Goal: Information Seeking & Learning: Stay updated

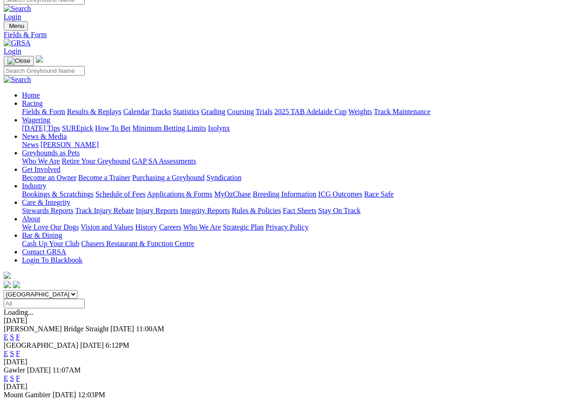
scroll to position [8, 0]
click at [20, 374] on link "F" at bounding box center [18, 378] width 4 height 8
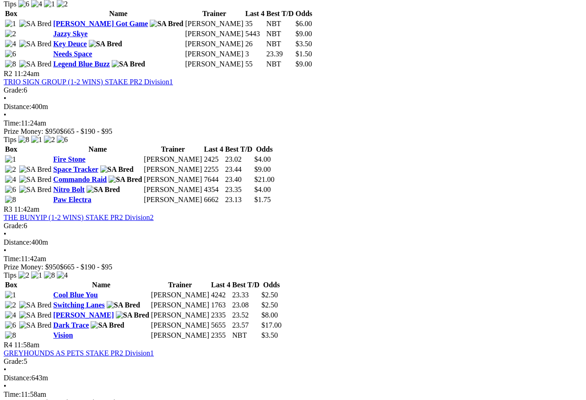
scroll to position [525, 0]
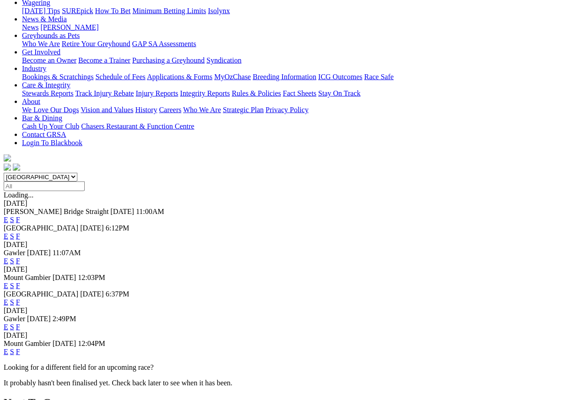
scroll to position [126, 0]
click at [20, 323] on link "F" at bounding box center [18, 327] width 4 height 8
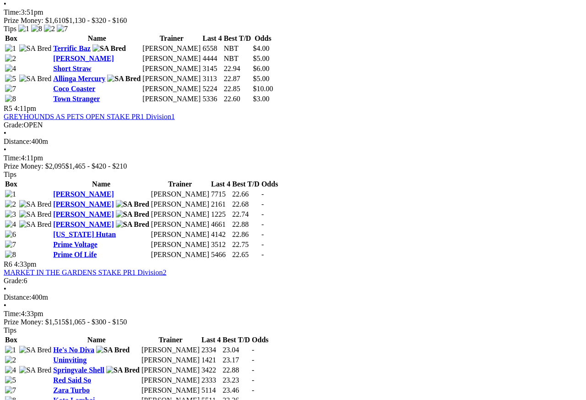
scroll to position [957, 0]
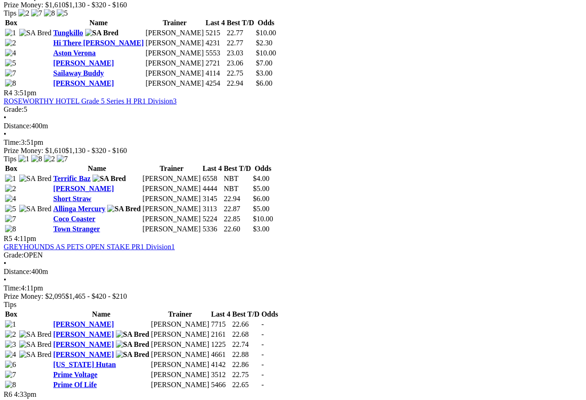
scroll to position [822, 0]
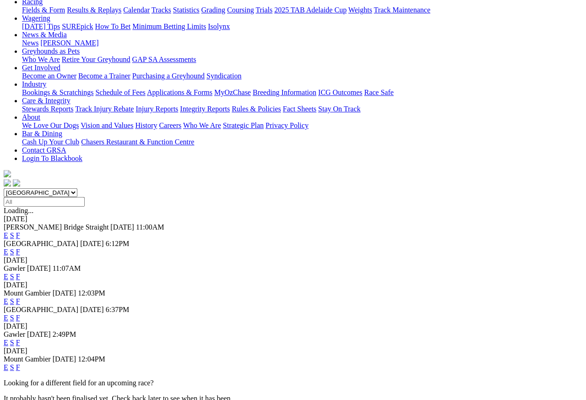
scroll to position [110, 0]
click at [20, 356] on link "F" at bounding box center [18, 367] width 4 height 8
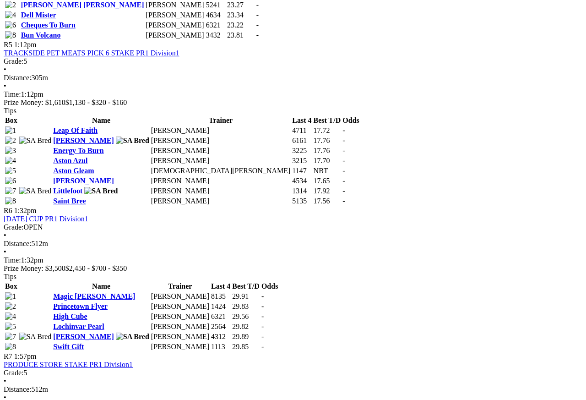
scroll to position [1034, 0]
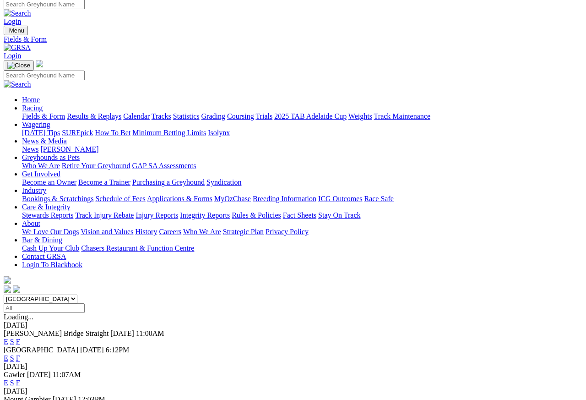
scroll to position [4, 0]
click at [108, 112] on link "Results & Replays" at bounding box center [94, 116] width 54 height 8
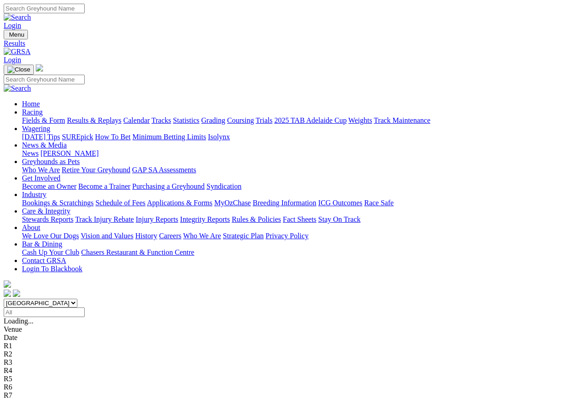
scroll to position [4, 0]
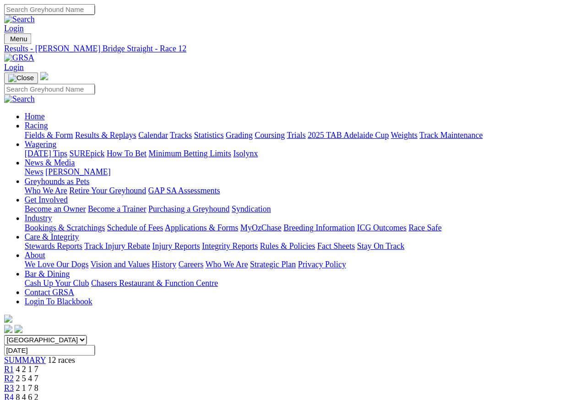
scroll to position [4, 0]
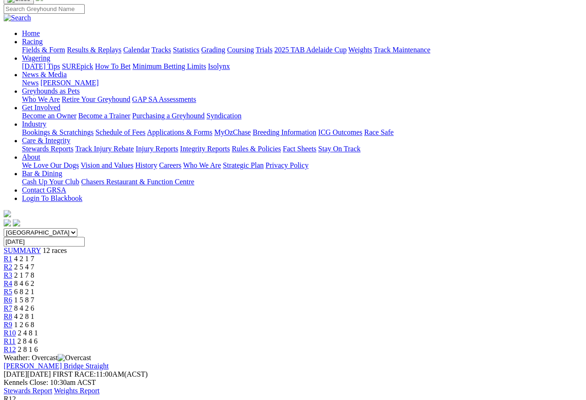
scroll to position [60, 0]
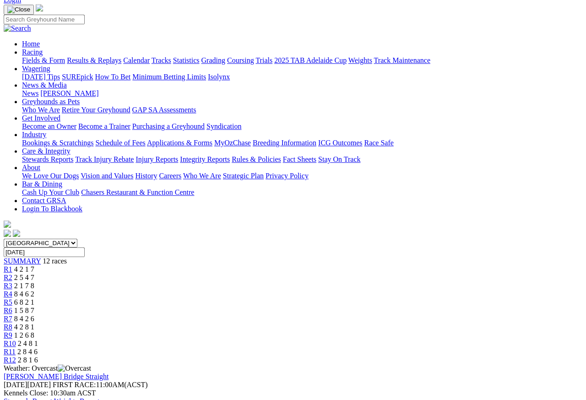
click at [16, 347] on span "R11" at bounding box center [10, 351] width 12 height 8
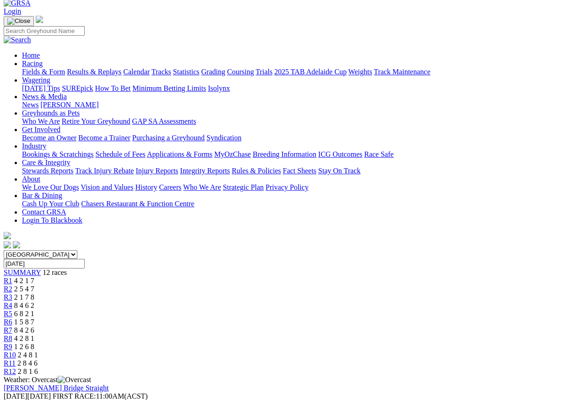
scroll to position [49, 0]
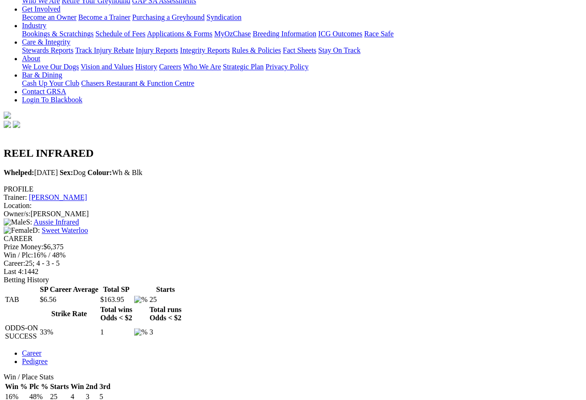
scroll to position [166, 0]
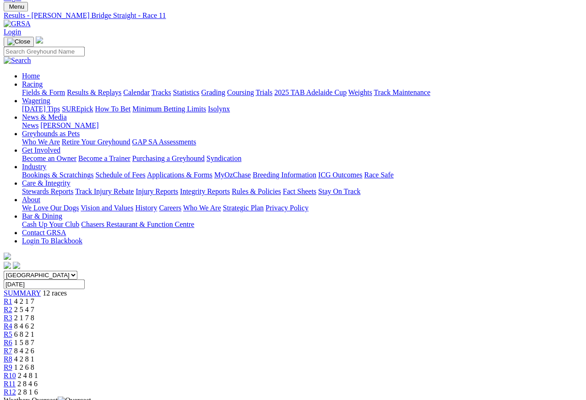
scroll to position [27, 0]
click at [16, 372] on span "R10" at bounding box center [10, 376] width 12 height 8
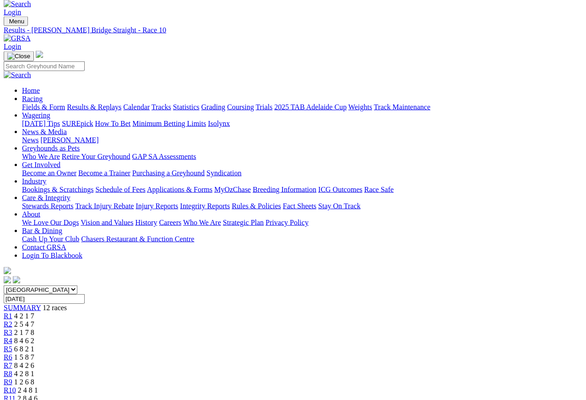
scroll to position [14, 0]
click at [12, 377] on span "R9" at bounding box center [8, 381] width 9 height 8
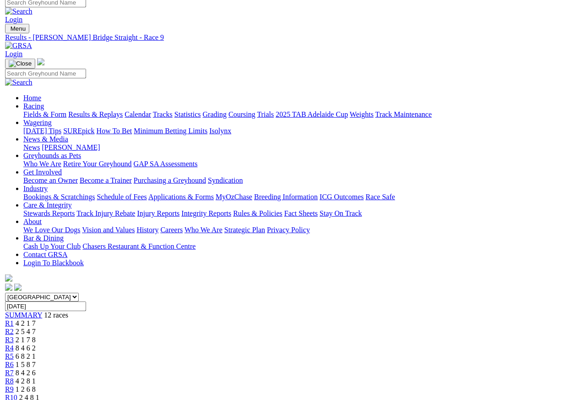
scroll to position [5, 0]
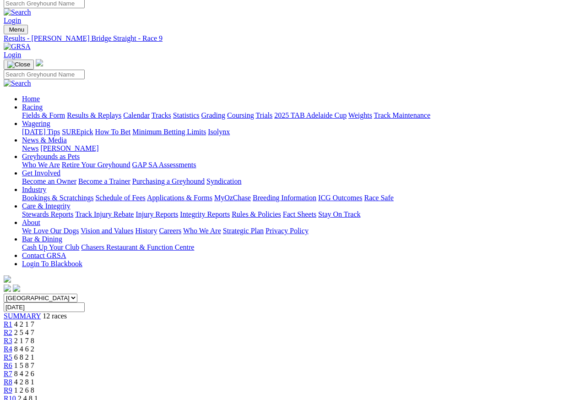
click at [12, 378] on span "R8" at bounding box center [8, 382] width 9 height 8
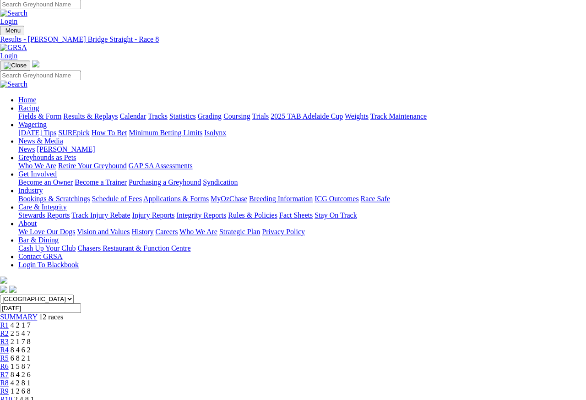
scroll to position [4, 4]
click at [9, 370] on link "R7" at bounding box center [4, 374] width 9 height 8
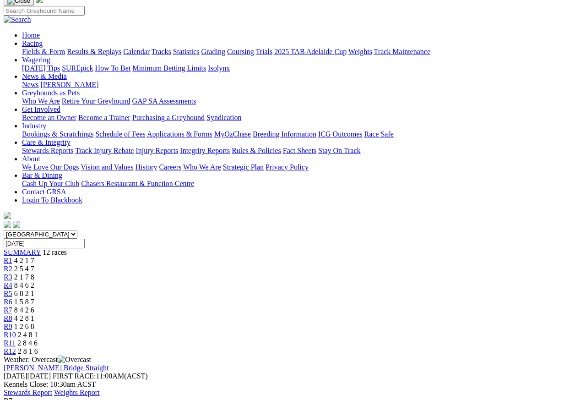
scroll to position [64, 0]
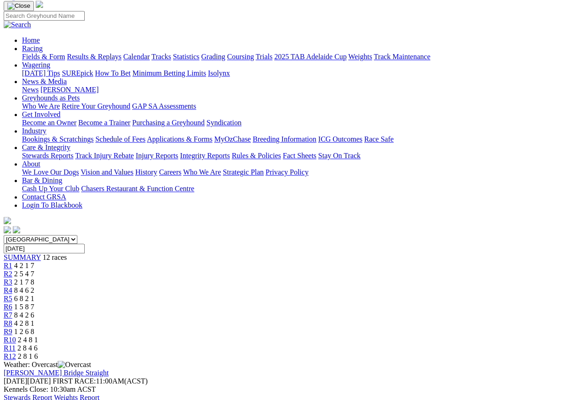
click at [12, 303] on span "R6" at bounding box center [8, 307] width 9 height 8
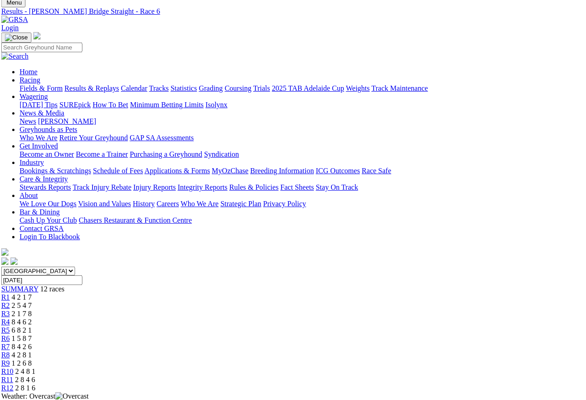
scroll to position [30, 3]
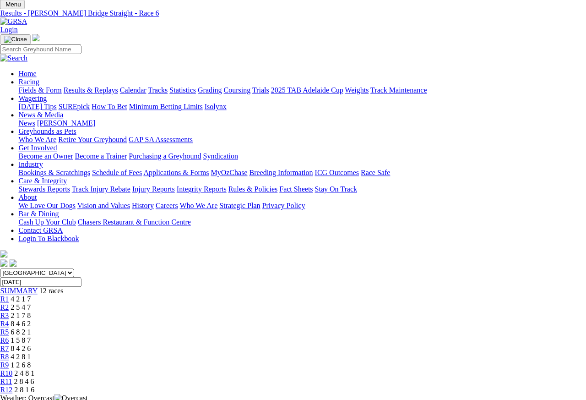
click at [9, 328] on span "R5" at bounding box center [4, 332] width 9 height 8
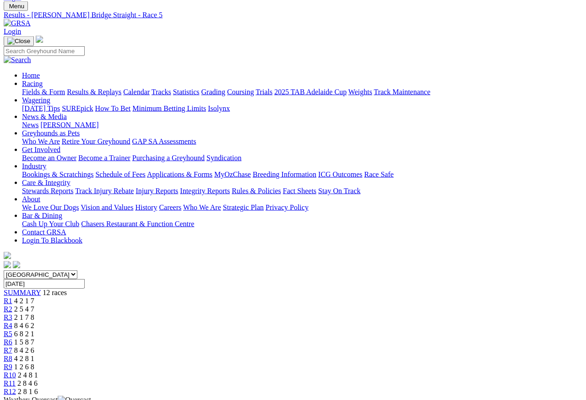
scroll to position [24, 0]
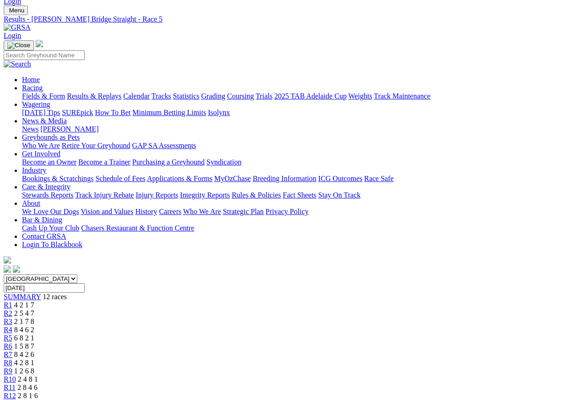
click at [12, 326] on link "R4" at bounding box center [8, 330] width 9 height 8
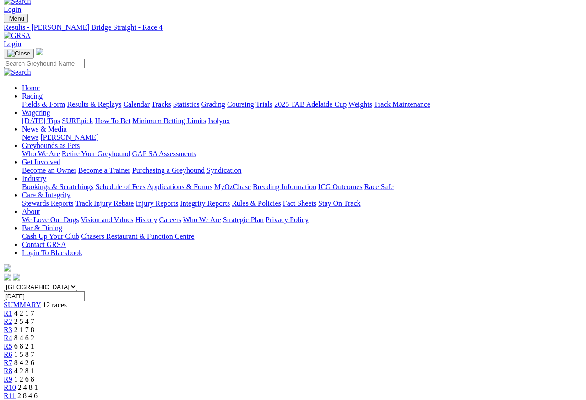
scroll to position [6, 0]
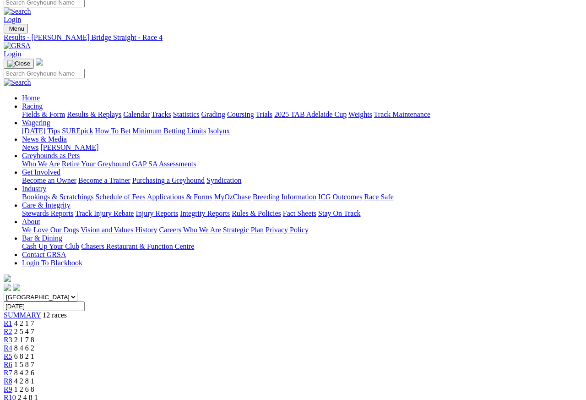
click at [12, 336] on span "R3" at bounding box center [8, 340] width 9 height 8
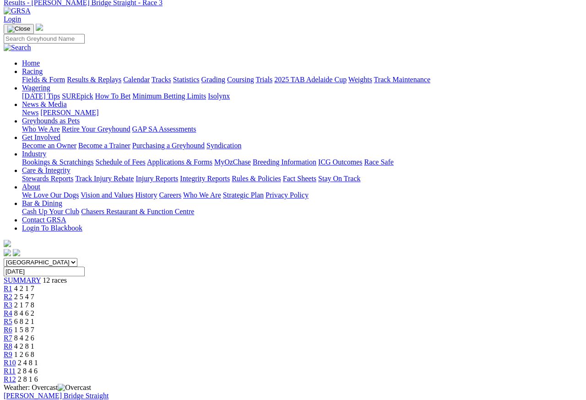
scroll to position [40, 0]
click at [12, 293] on span "R2" at bounding box center [8, 297] width 9 height 8
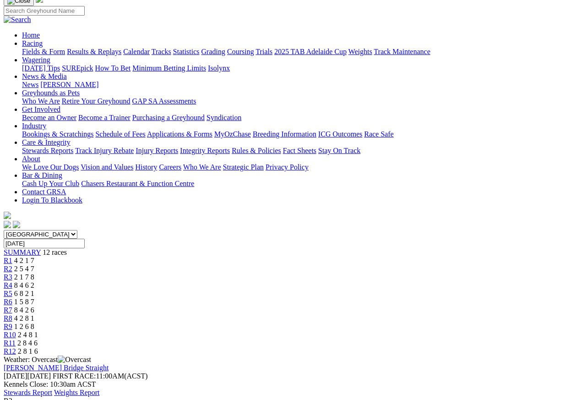
scroll to position [68, 0]
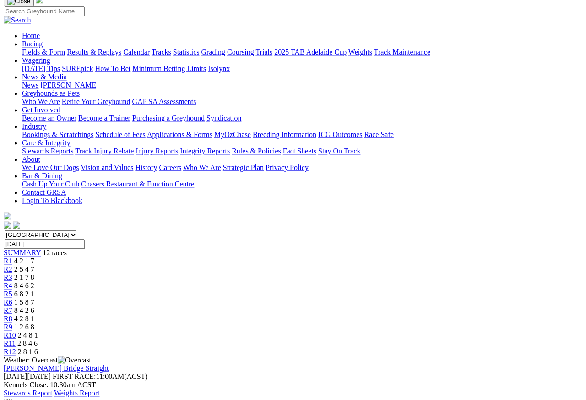
click at [12, 257] on link "R1" at bounding box center [8, 261] width 9 height 8
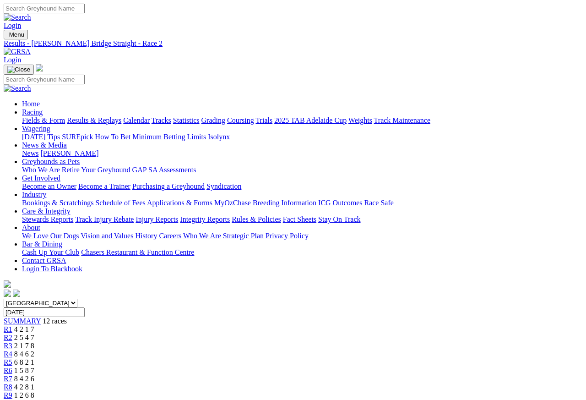
scroll to position [4, 0]
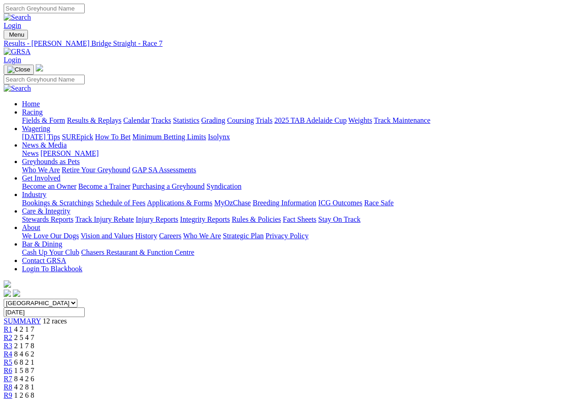
scroll to position [4, 0]
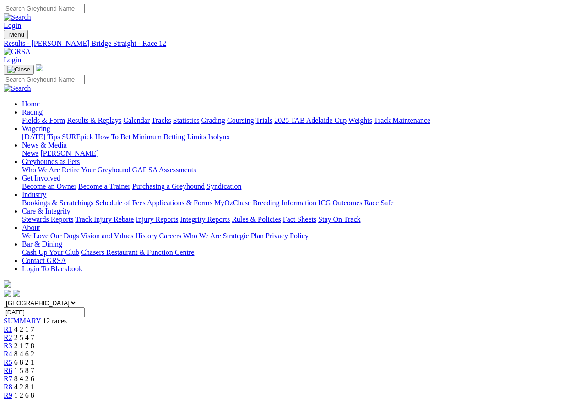
scroll to position [4, 0]
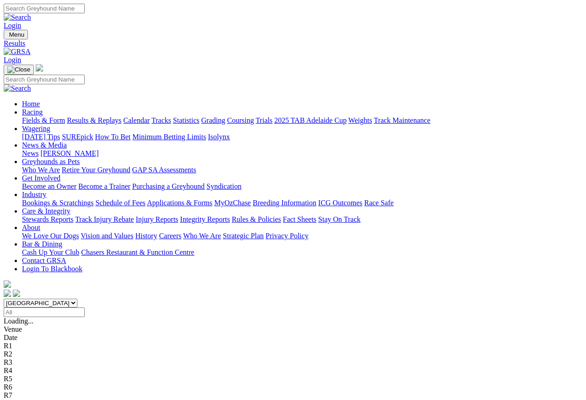
scroll to position [4, 0]
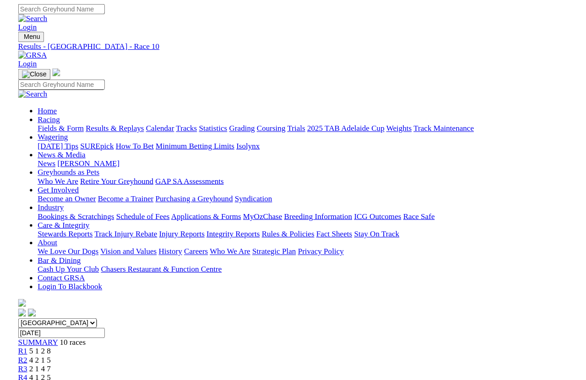
scroll to position [4, 0]
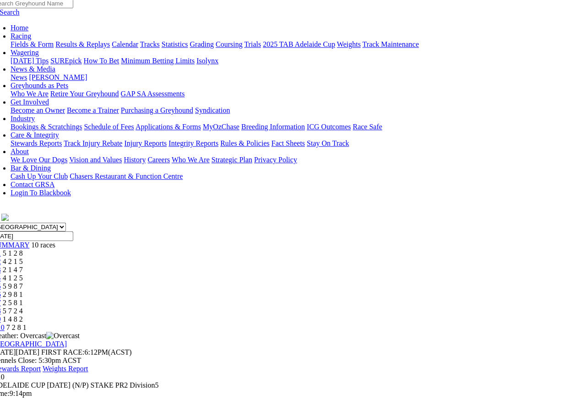
scroll to position [76, 11]
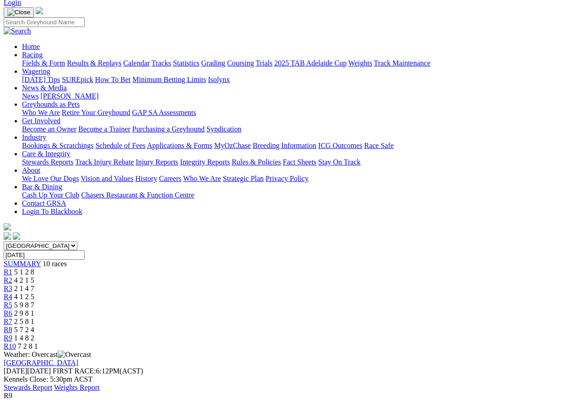
scroll to position [52, 0]
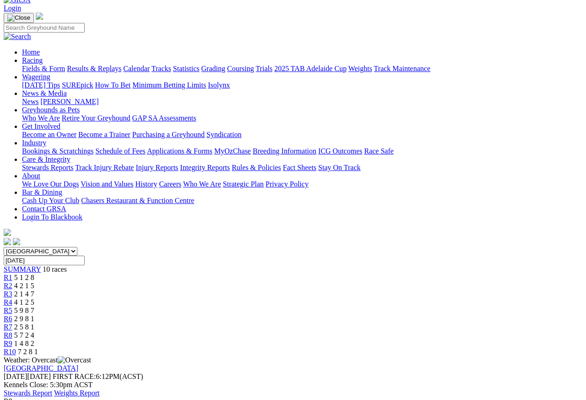
click at [12, 331] on span "R8" at bounding box center [8, 335] width 9 height 8
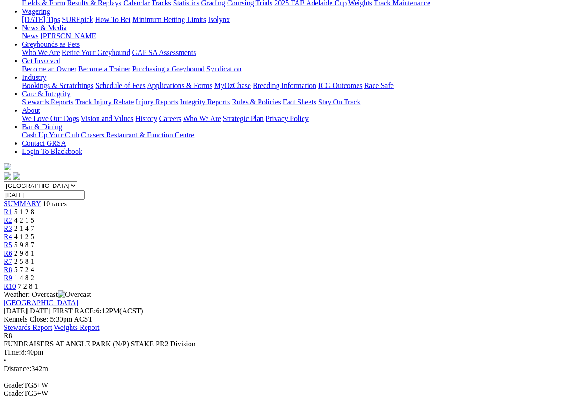
scroll to position [88, 0]
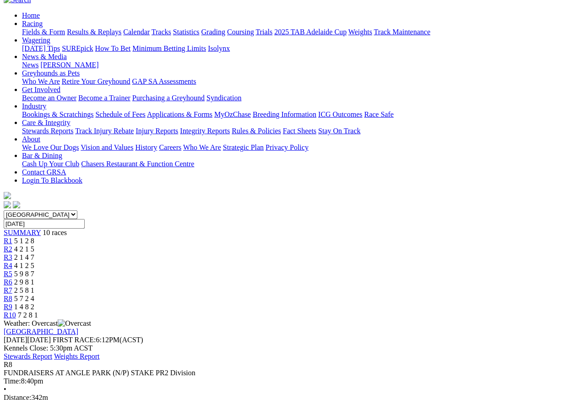
click at [12, 286] on span "R7" at bounding box center [8, 290] width 9 height 8
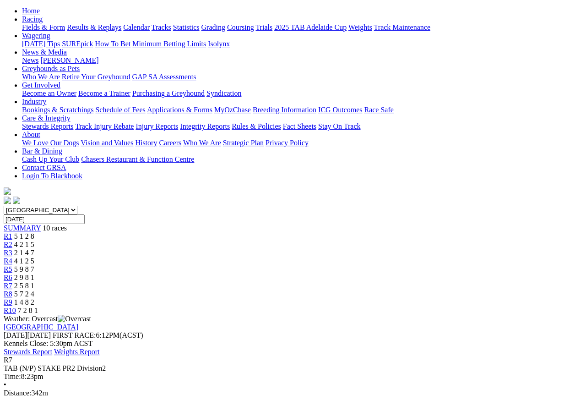
scroll to position [93, 0]
click at [12, 273] on span "R6" at bounding box center [8, 277] width 9 height 8
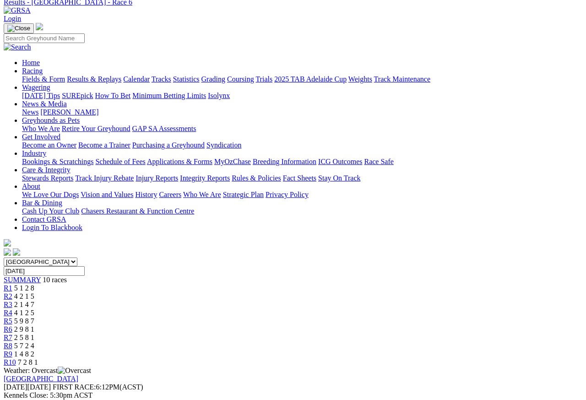
scroll to position [23, 0]
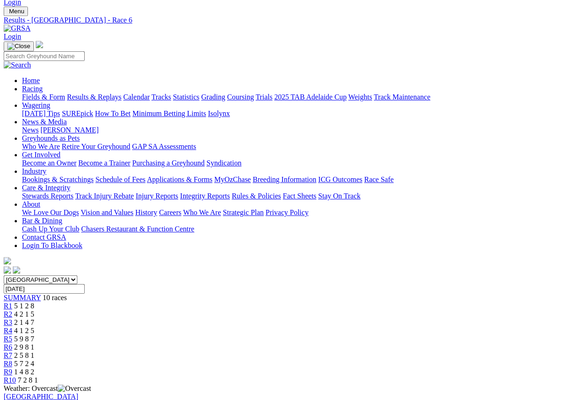
click at [12, 335] on span "R5" at bounding box center [8, 339] width 9 height 8
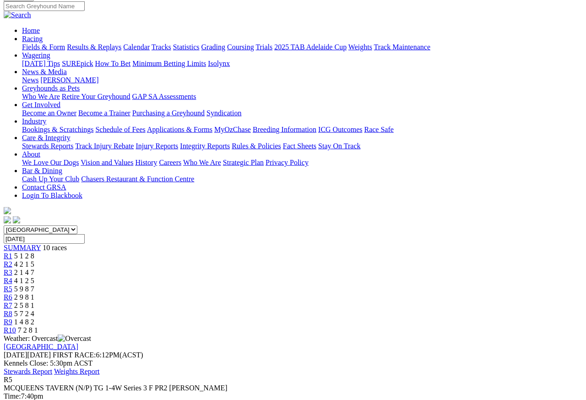
scroll to position [73, 0]
click at [12, 277] on span "R4" at bounding box center [8, 281] width 9 height 8
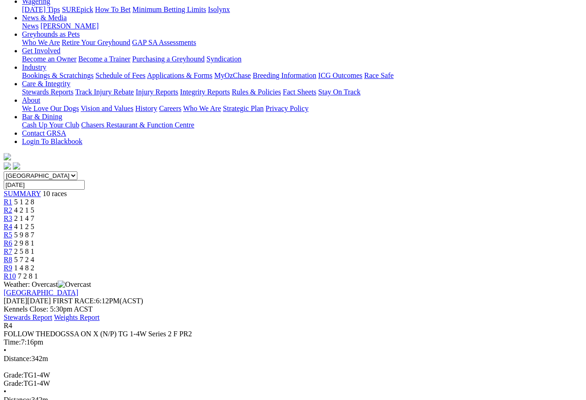
scroll to position [103, 0]
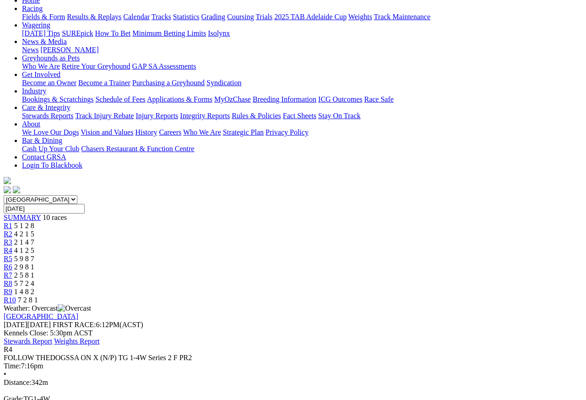
click at [12, 238] on span "R3" at bounding box center [8, 242] width 9 height 8
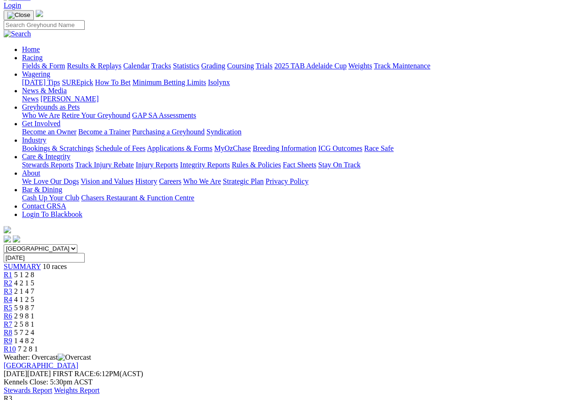
scroll to position [53, 0]
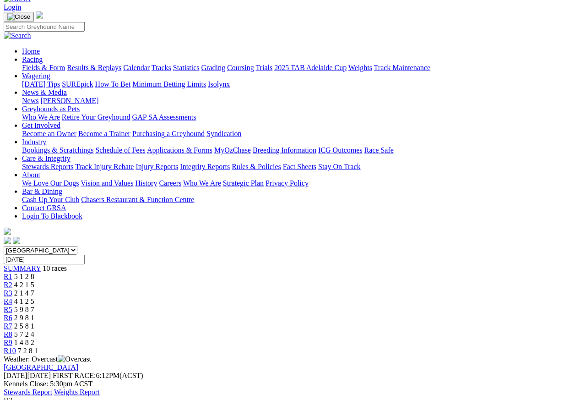
click at [12, 281] on span "R2" at bounding box center [8, 285] width 9 height 8
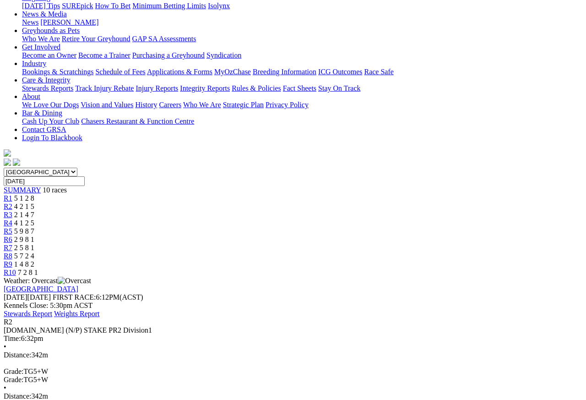
scroll to position [119, 0]
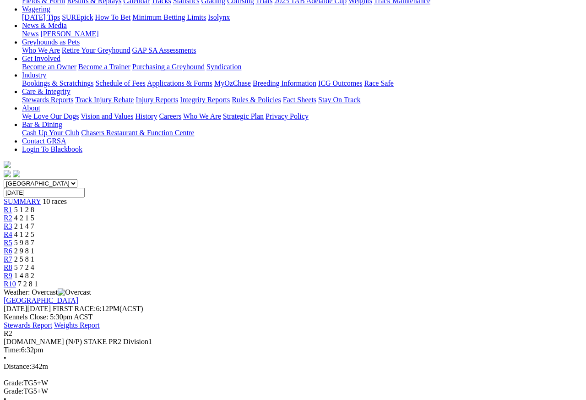
click at [12, 206] on span "R1" at bounding box center [8, 210] width 9 height 8
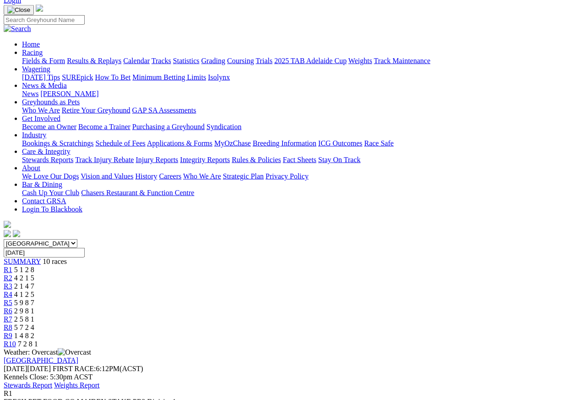
scroll to position [56, 0]
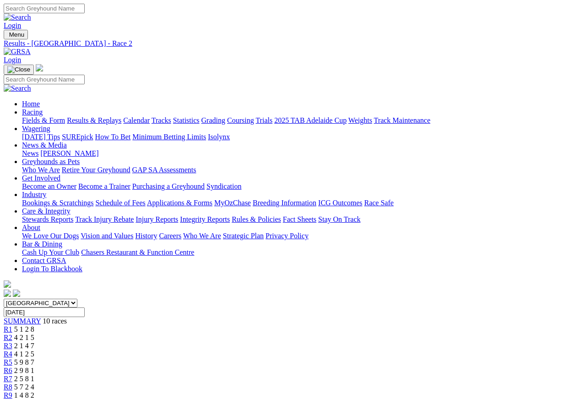
scroll to position [4, 0]
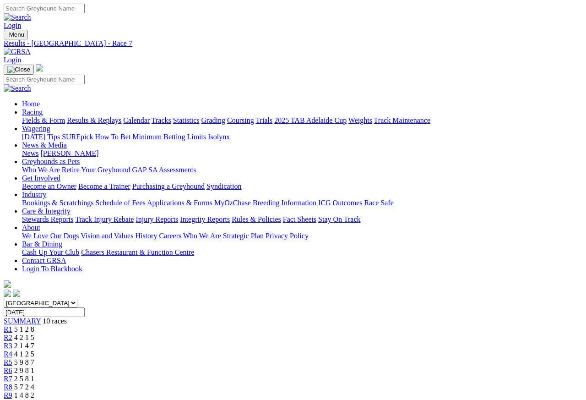
scroll to position [4, 0]
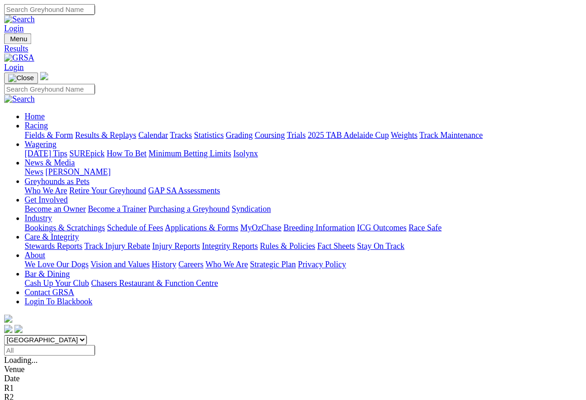
scroll to position [4, 0]
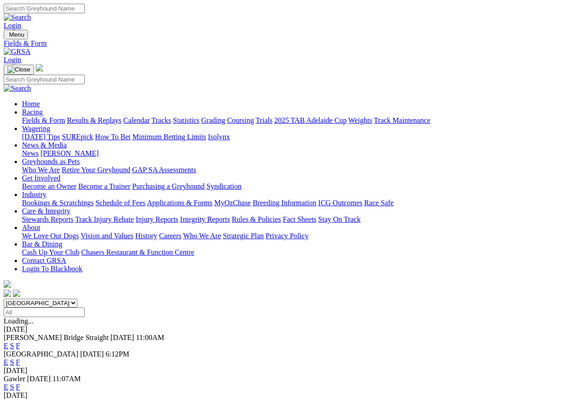
scroll to position [4, 0]
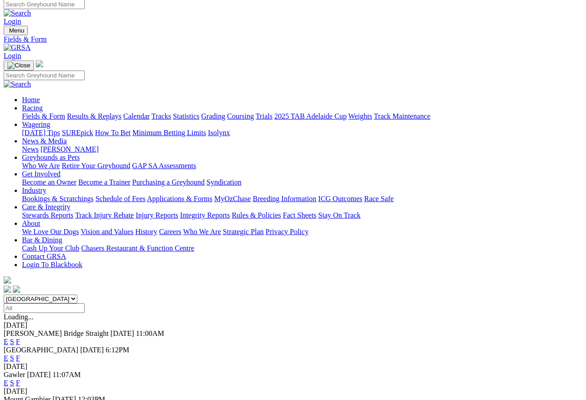
click at [67, 137] on link "News & Media" at bounding box center [44, 141] width 45 height 8
click at [98, 145] on link "[PERSON_NAME]" at bounding box center [69, 149] width 58 height 8
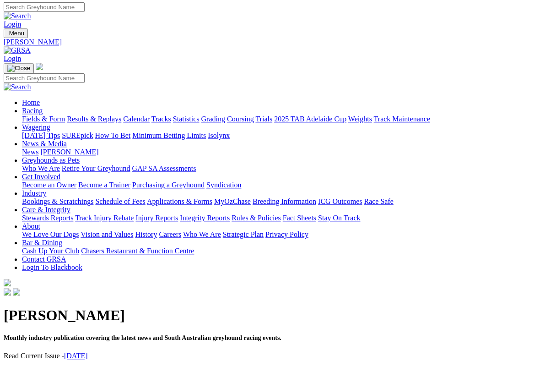
scroll to position [1, 0]
click at [88, 352] on link "September 2025" at bounding box center [76, 356] width 24 height 8
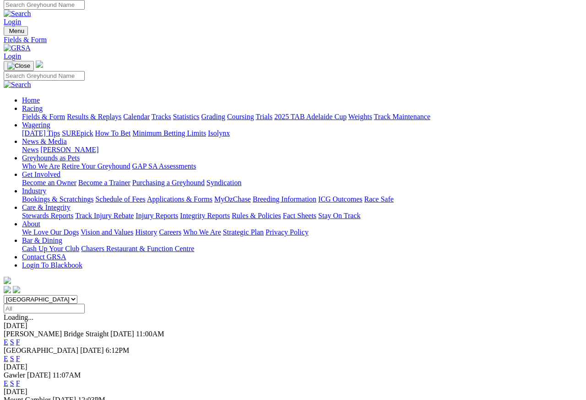
click at [71, 203] on link "Care & Integrity" at bounding box center [46, 207] width 49 height 8
click at [230, 211] on link "Integrity Reports" at bounding box center [205, 215] width 50 height 8
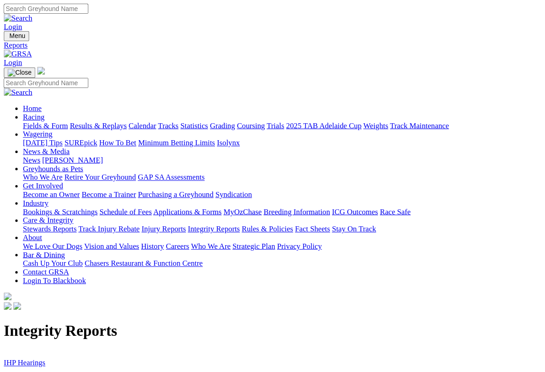
scroll to position [1, 0]
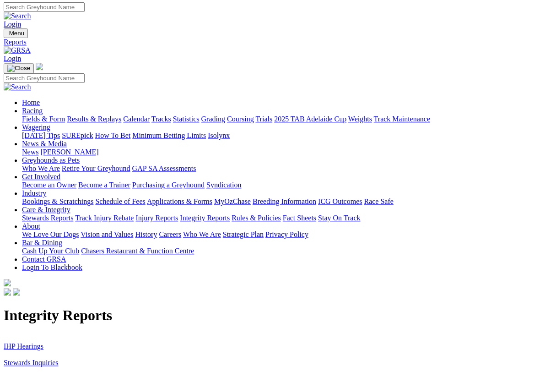
click at [53, 356] on link "Stewards Inquiries" at bounding box center [31, 362] width 55 height 8
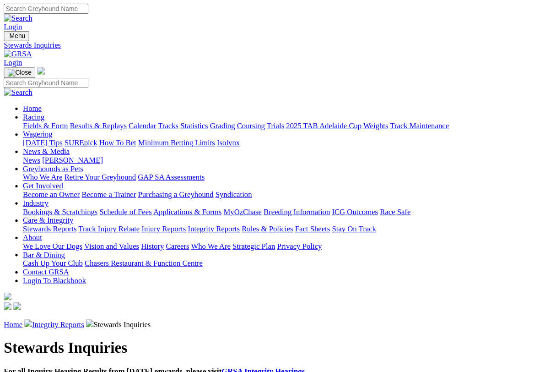
scroll to position [1, 0]
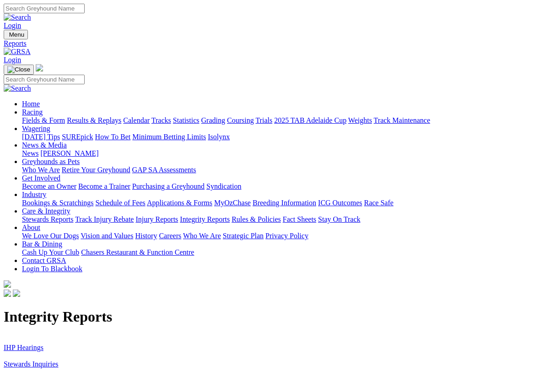
scroll to position [1, 0]
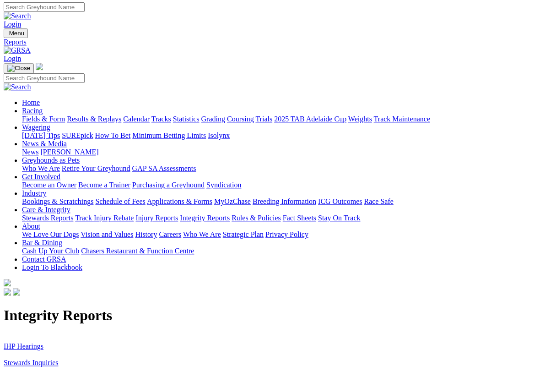
click at [30, 342] on link "IHP Hearings" at bounding box center [24, 346] width 40 height 8
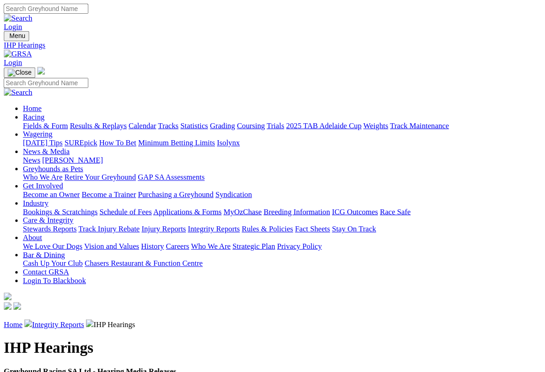
scroll to position [1, 0]
